Goal: Navigation & Orientation: Find specific page/section

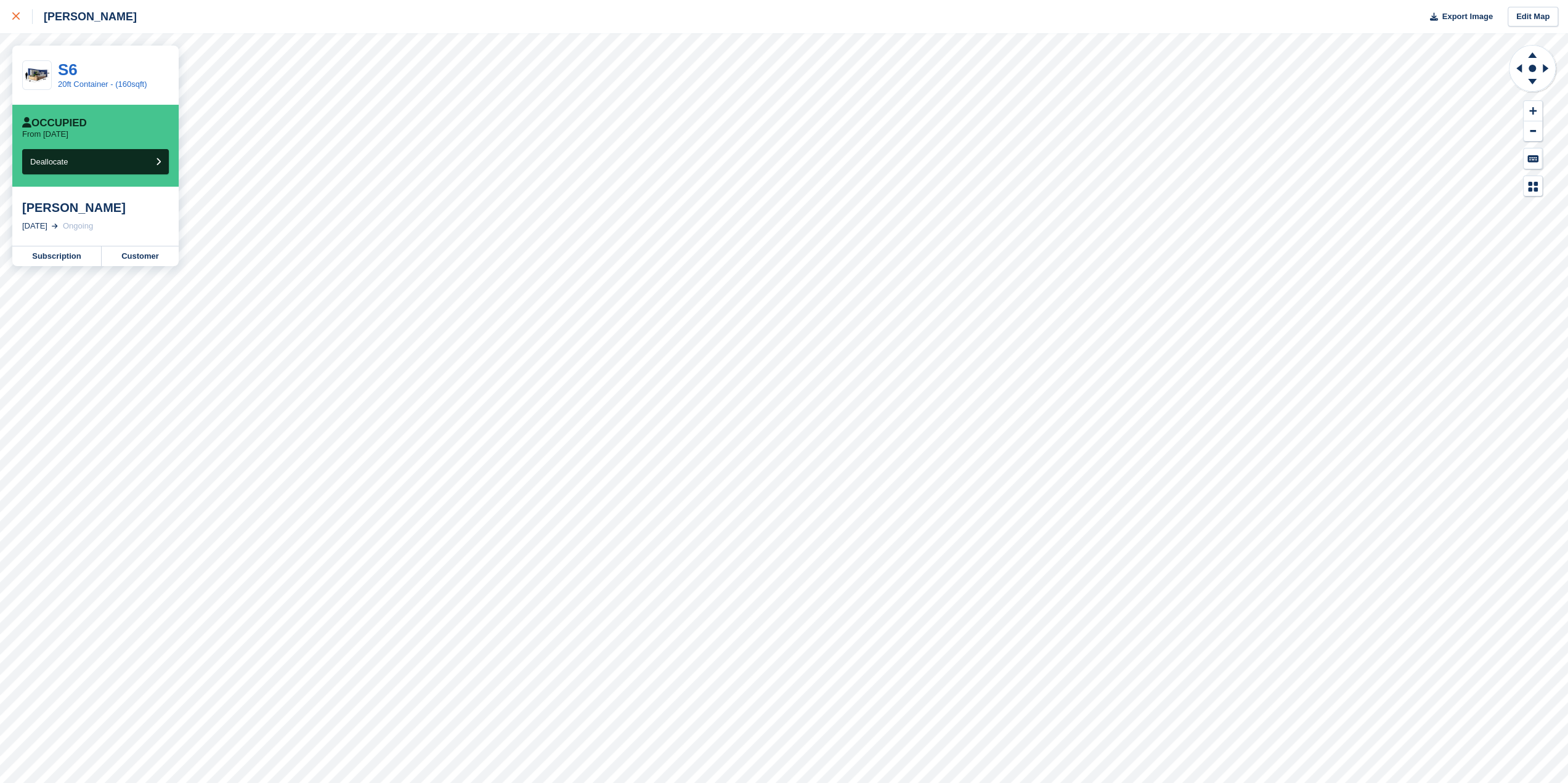
click at [19, 24] on link at bounding box center [16, 16] width 33 height 33
